Goal: Transaction & Acquisition: Purchase product/service

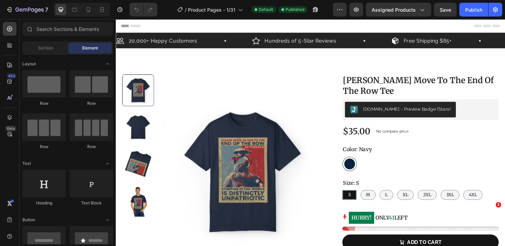
select select "16×20″"
select select "4XL"
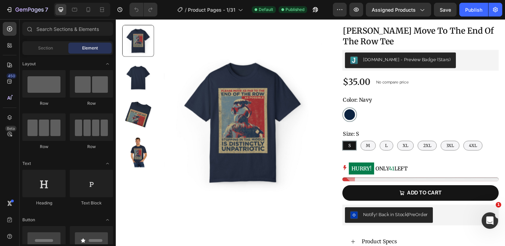
scroll to position [55, 0]
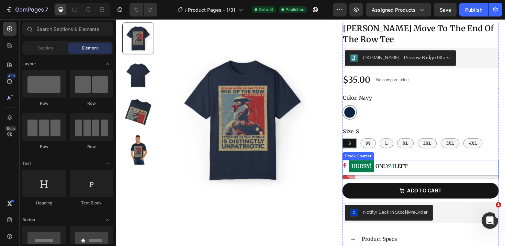
click at [414, 184] on div at bounding box center [437, 186] width 165 height 4
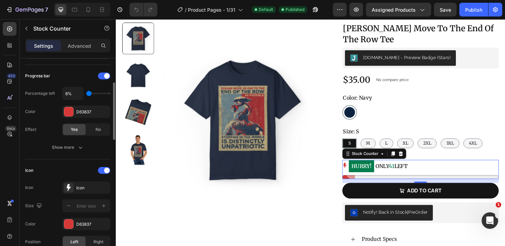
scroll to position [88, 0]
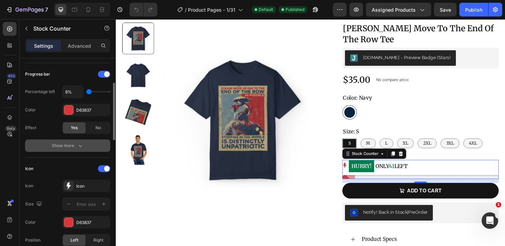
click at [78, 144] on icon "button" at bounding box center [80, 145] width 7 height 7
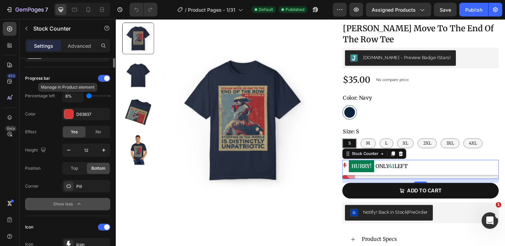
scroll to position [0, 0]
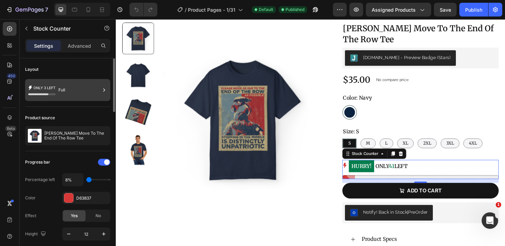
click at [65, 91] on div "Full" at bounding box center [79, 90] width 42 height 16
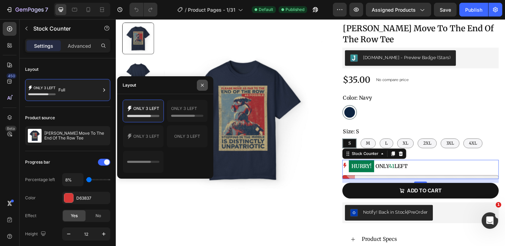
click at [204, 84] on icon "button" at bounding box center [201, 84] width 5 height 5
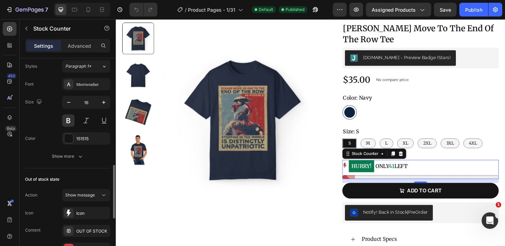
scroll to position [412, 0]
click at [74, 160] on button "Show more" at bounding box center [67, 156] width 85 height 12
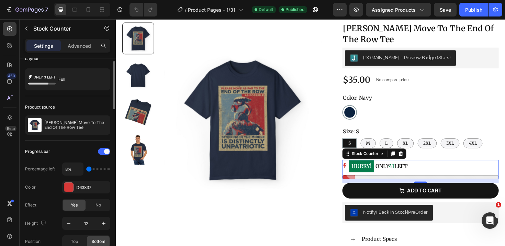
scroll to position [11, 0]
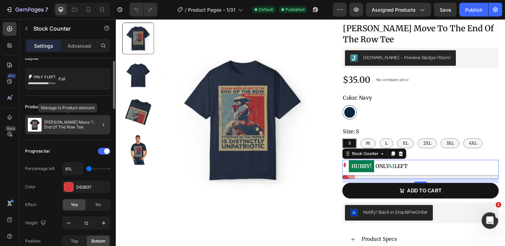
click at [65, 121] on p "[PERSON_NAME] Move To The End Of The Row Tee" at bounding box center [75, 125] width 63 height 10
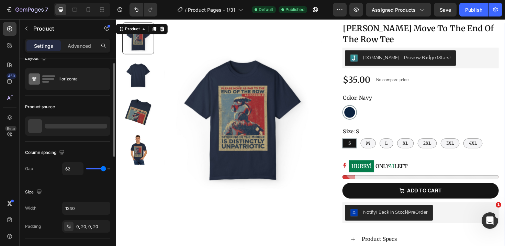
scroll to position [0, 0]
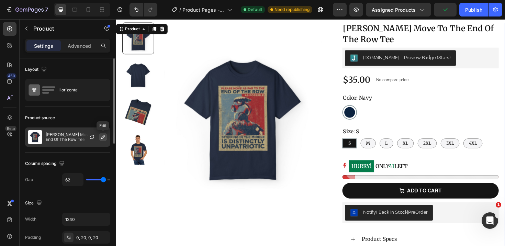
click at [102, 138] on icon "button" at bounding box center [102, 136] width 5 height 5
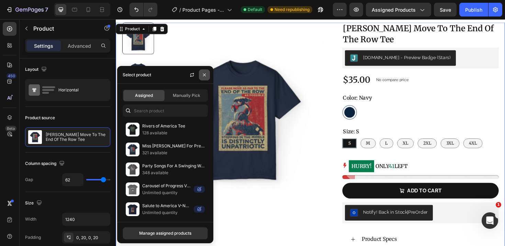
click at [205, 76] on icon "button" at bounding box center [203, 74] width 5 height 5
